Goal: Find specific fact: Find specific fact

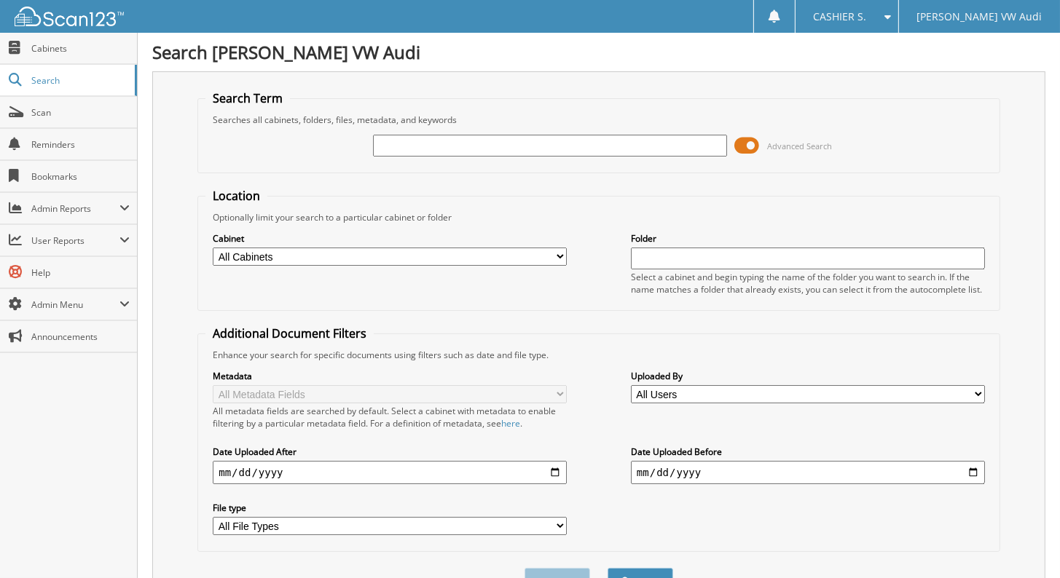
click at [435, 149] on input "text" at bounding box center [550, 146] width 354 height 22
paste input "1462629"
type input "1462629"
click at [607, 568] on button "Search" at bounding box center [640, 581] width 66 height 27
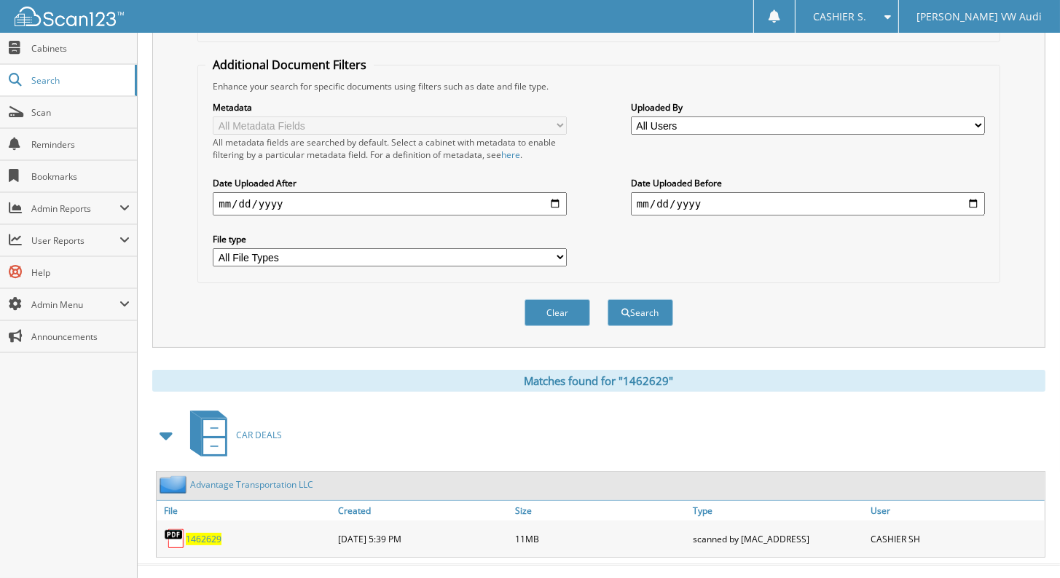
scroll to position [277, 0]
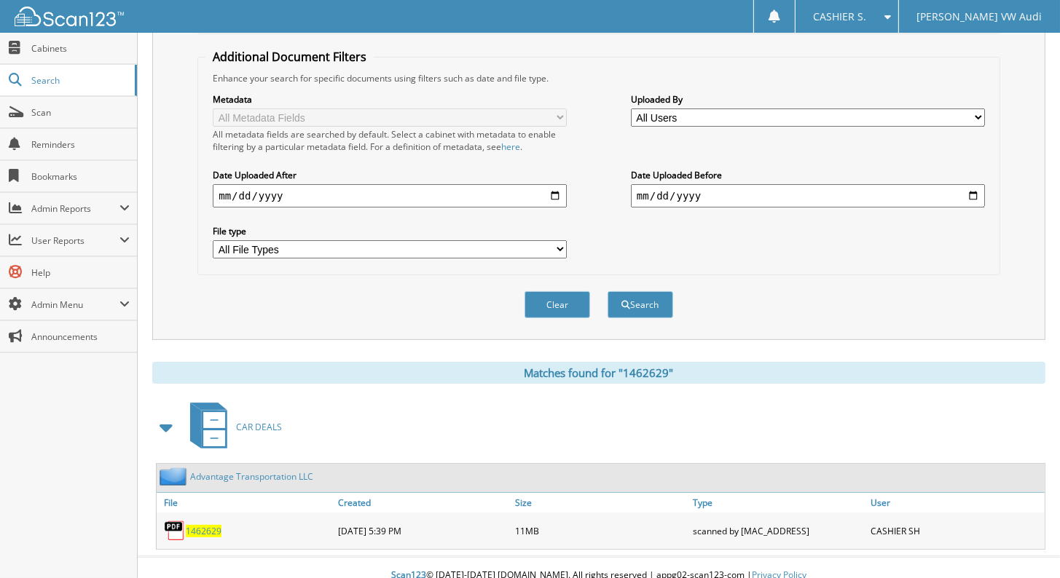
click at [210, 525] on span "1462629" at bounding box center [204, 531] width 36 height 12
